Goal: Task Accomplishment & Management: Use online tool/utility

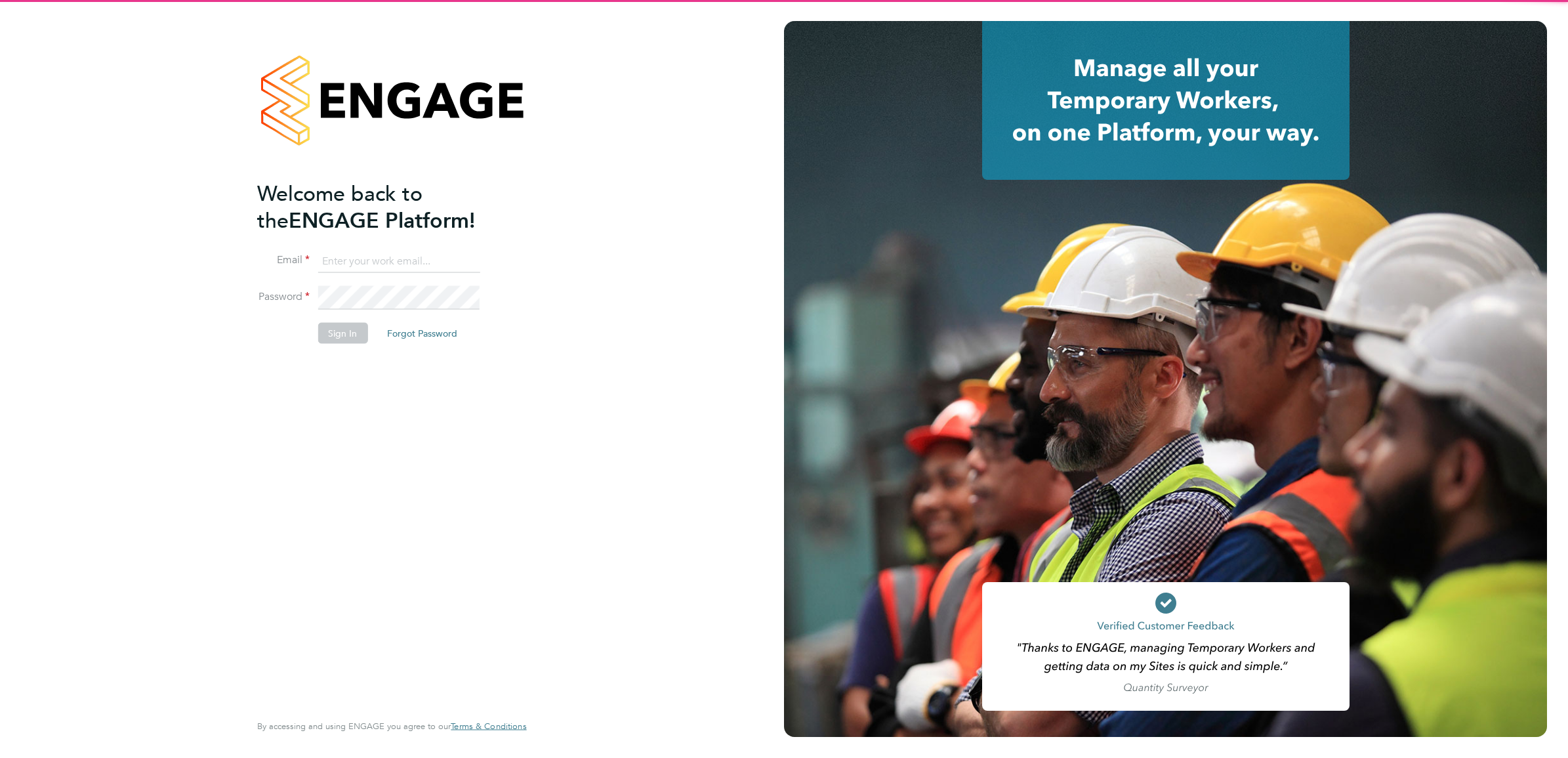
type input "[EMAIL_ADDRESS][DOMAIN_NAME]"
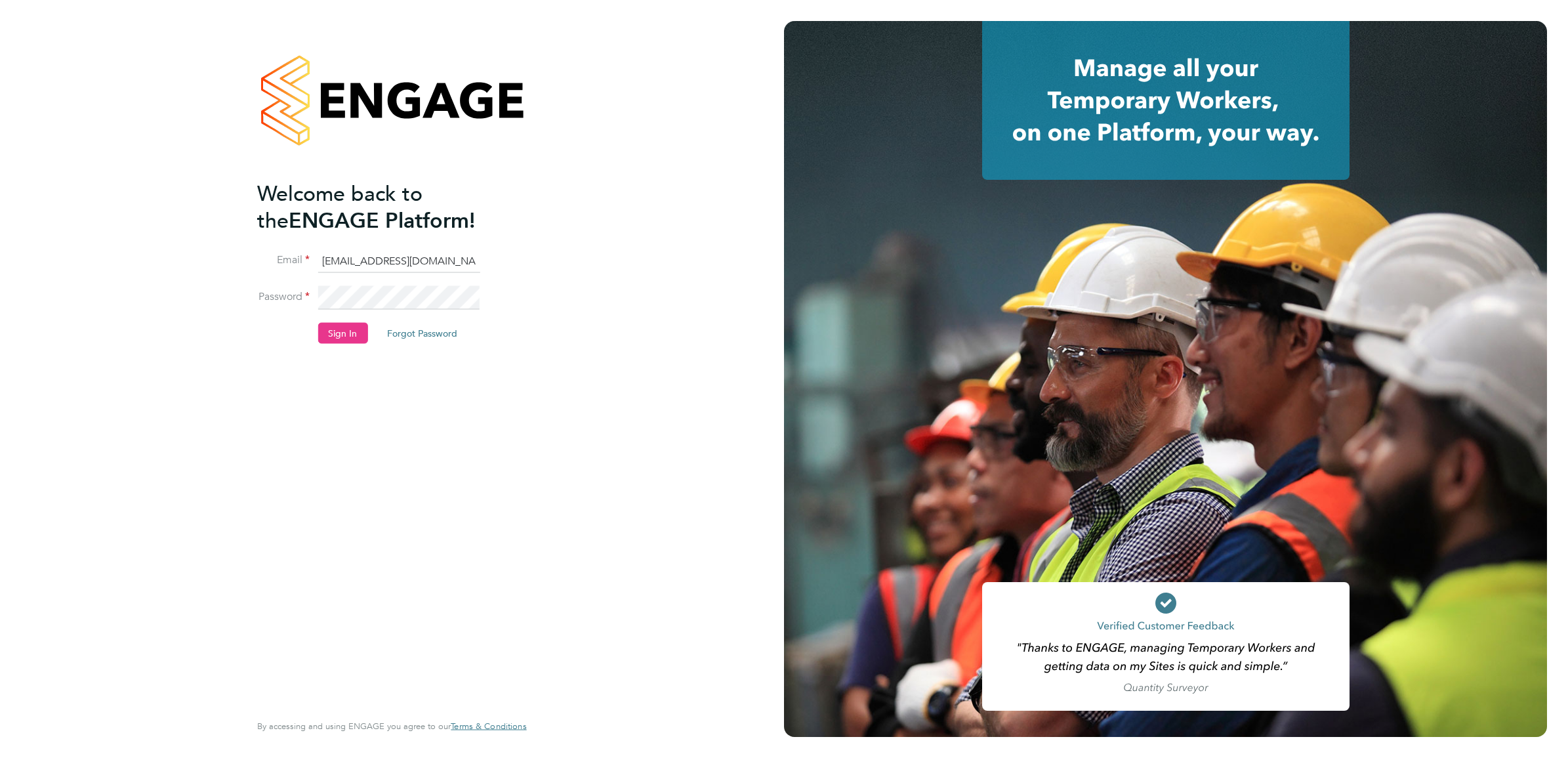
click at [458, 549] on div "Welcome back to the ENGAGE Platform! Email [EMAIL_ADDRESS][DOMAIN_NAME] Passwor…" at bounding box center [385, 445] width 256 height 530
click at [349, 343] on button "Sign In" at bounding box center [342, 333] width 50 height 21
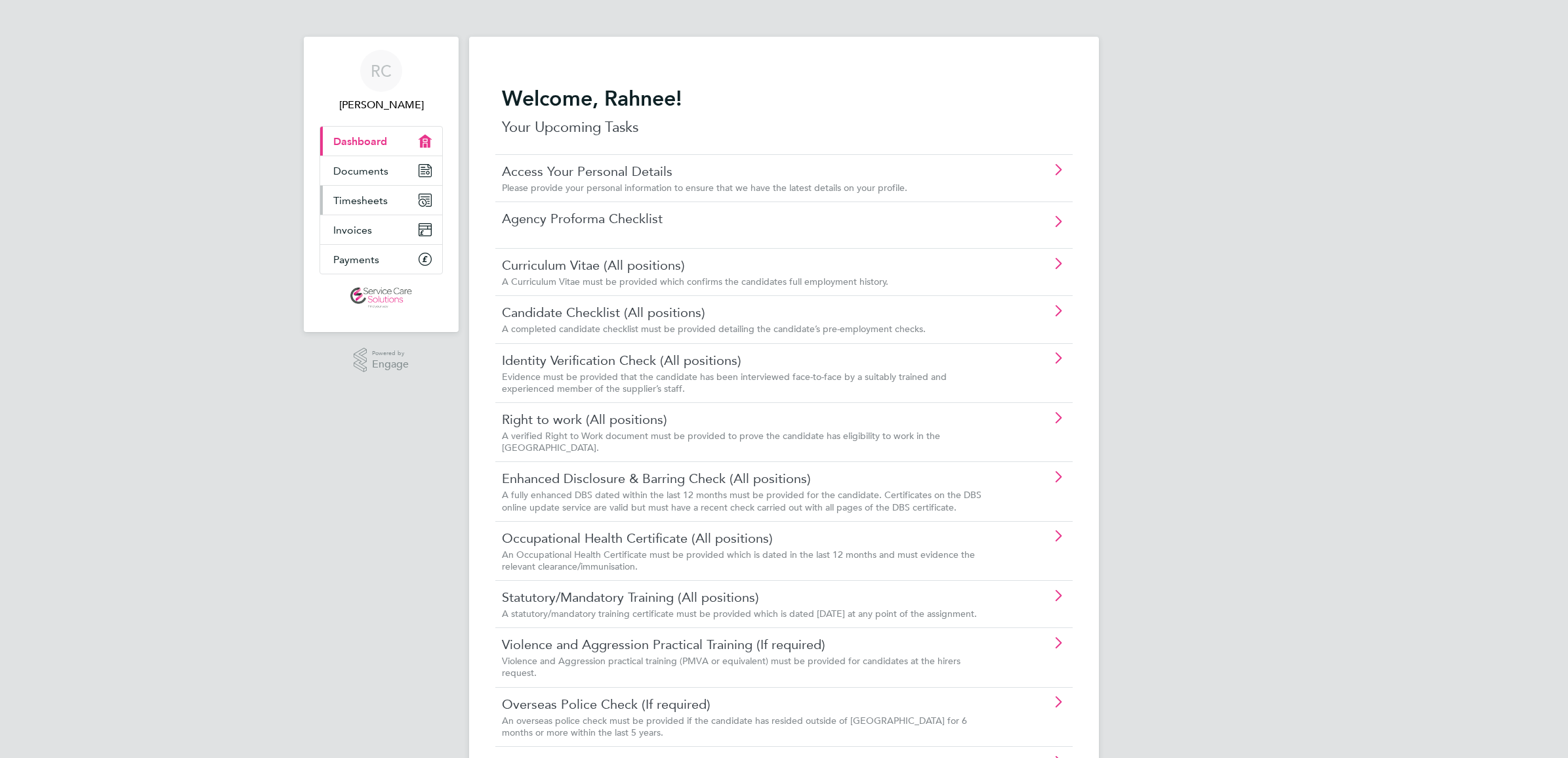
click at [343, 206] on span "Timesheets" at bounding box center [360, 200] width 54 height 13
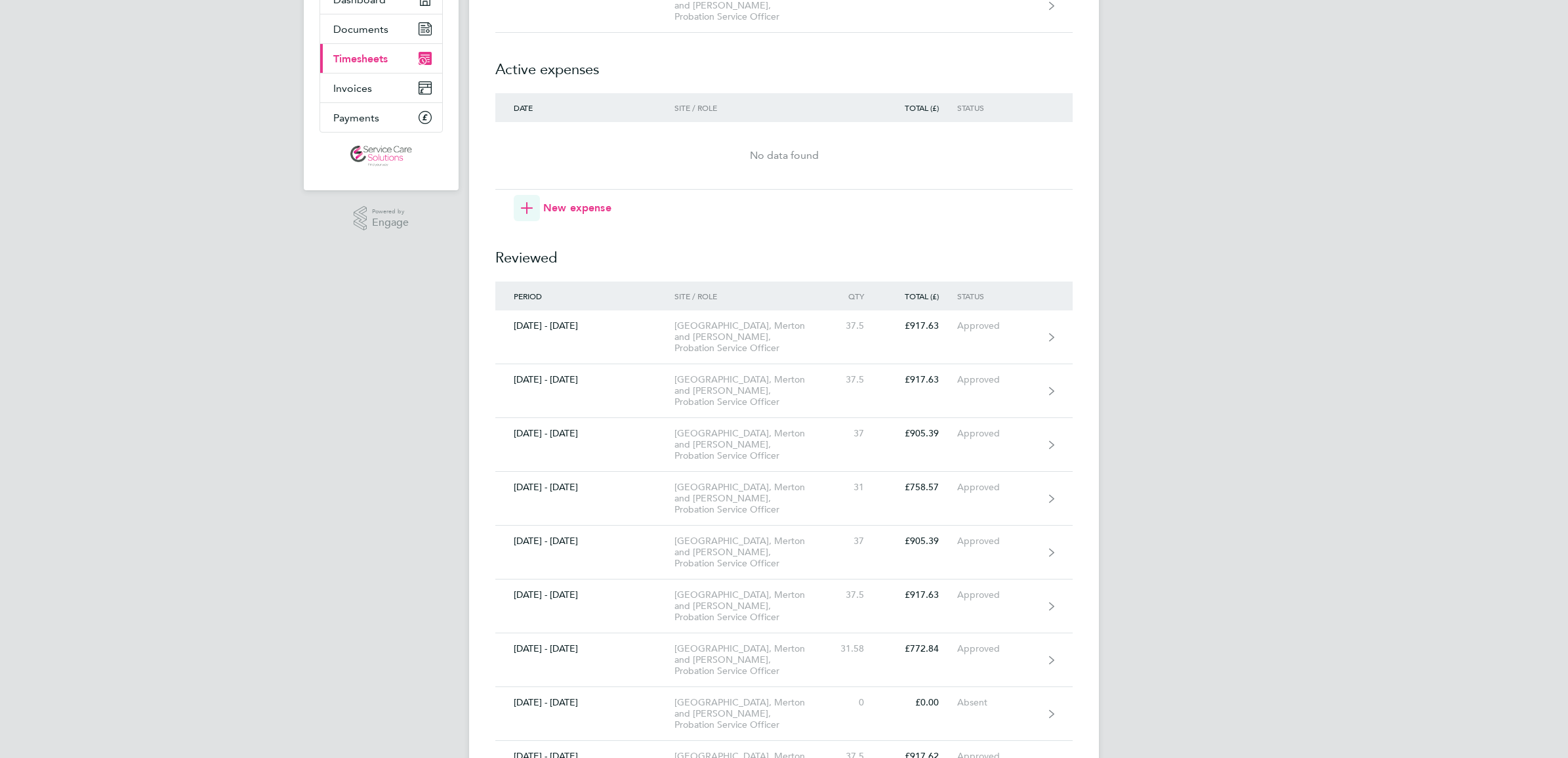
scroll to position [164, 0]
